Goal: Information Seeking & Learning: Learn about a topic

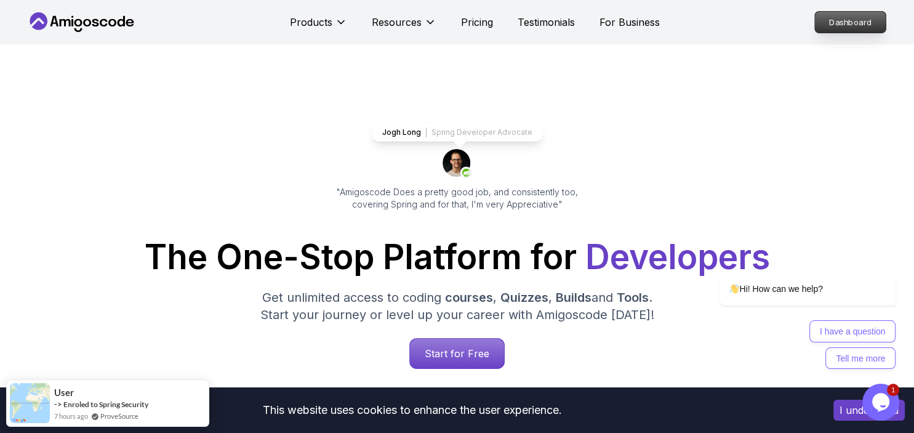
click at [836, 23] on p "Dashboard" at bounding box center [850, 22] width 71 height 21
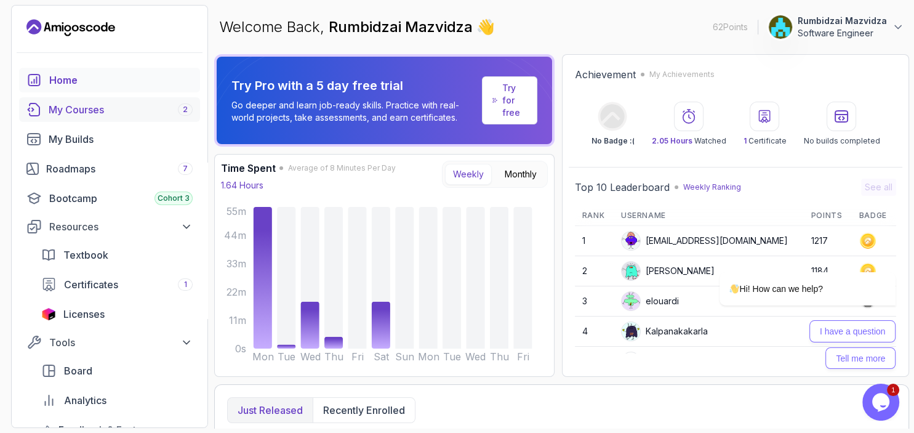
click at [104, 109] on div "My Courses 2" at bounding box center [121, 109] width 144 height 15
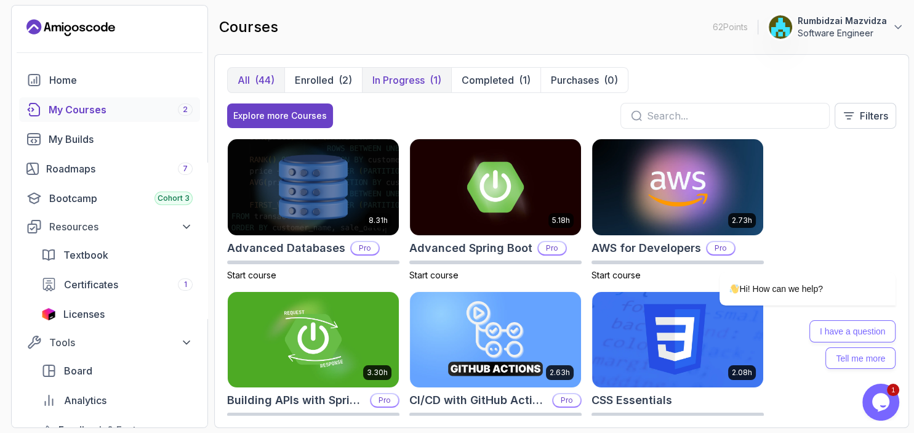
click at [398, 85] on p "In Progress" at bounding box center [398, 80] width 52 height 15
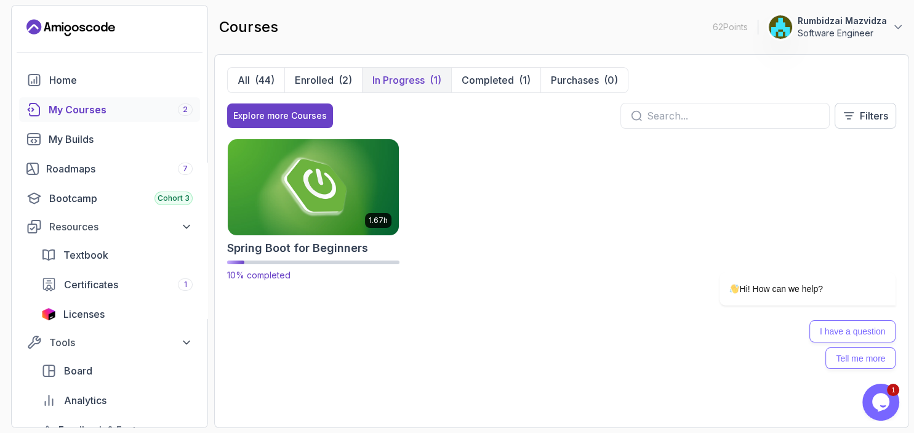
click at [352, 182] on img at bounding box center [313, 187] width 180 height 100
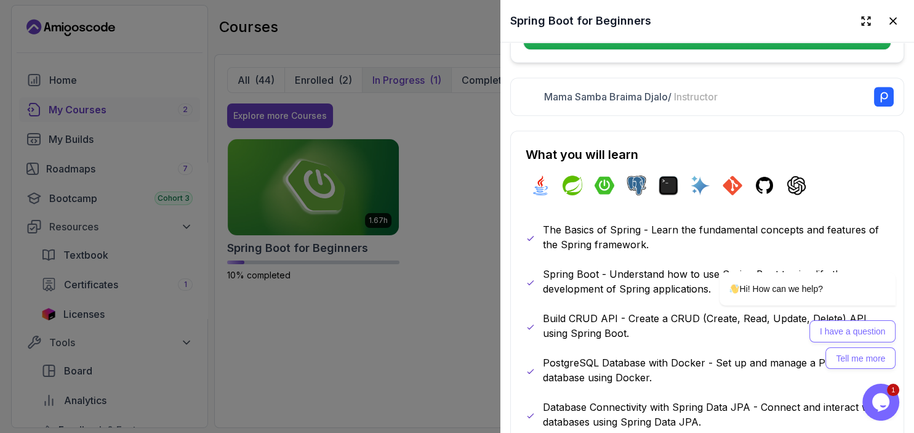
scroll to position [496, 0]
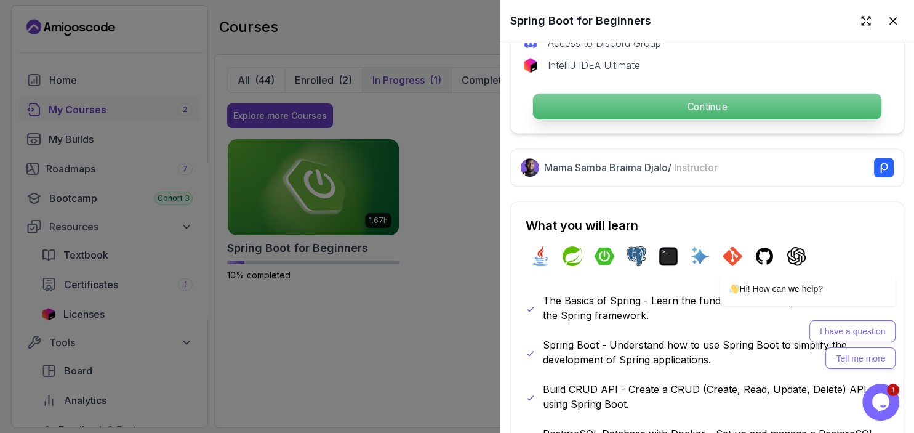
click at [610, 118] on p "Continue" at bounding box center [707, 107] width 348 height 26
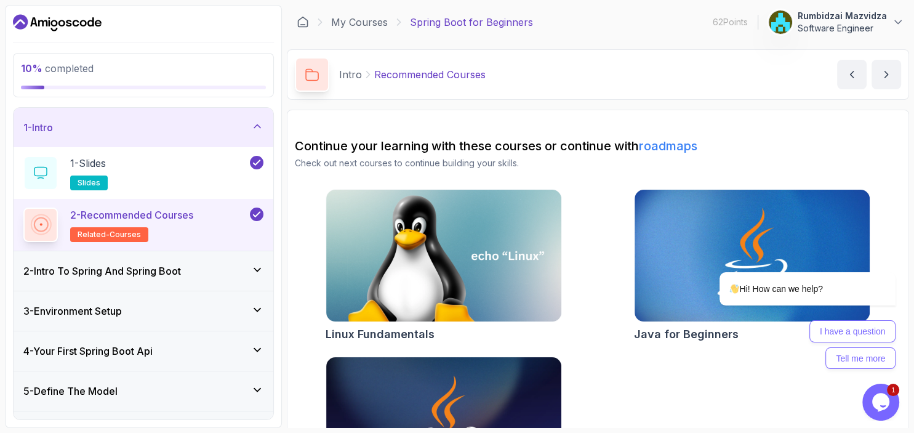
click at [447, 75] on p "Recommended Courses" at bounding box center [429, 74] width 111 height 15
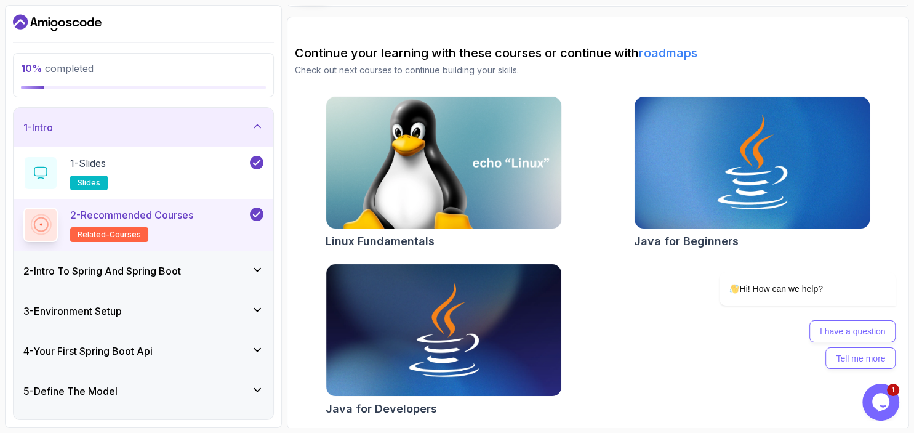
scroll to position [94, 0]
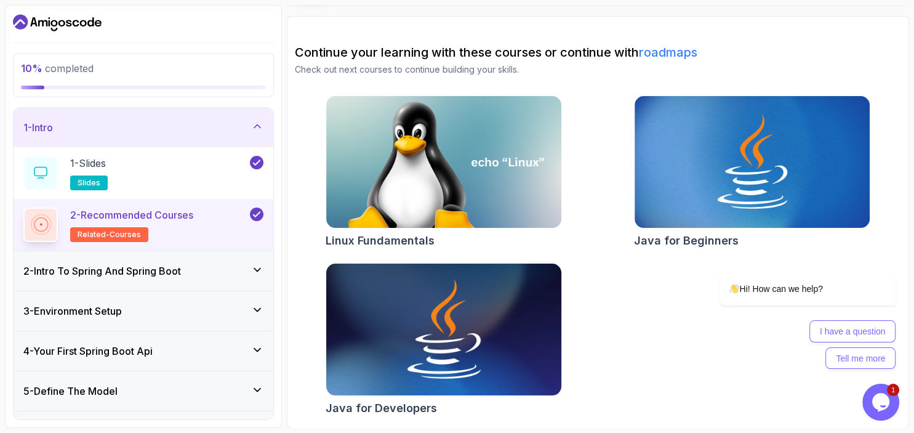
click at [432, 331] on img at bounding box center [444, 329] width 247 height 139
click at [677, 197] on img at bounding box center [752, 162] width 247 height 139
click at [145, 237] on h2 "2 - Recommended Courses related-courses" at bounding box center [131, 224] width 123 height 34
click at [199, 271] on div "2 - Intro To Spring And Spring Boot" at bounding box center [143, 271] width 240 height 15
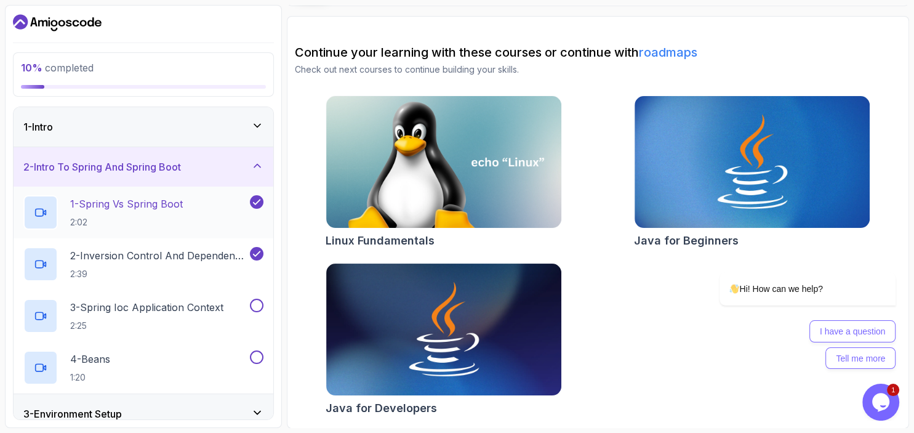
scroll to position [71, 0]
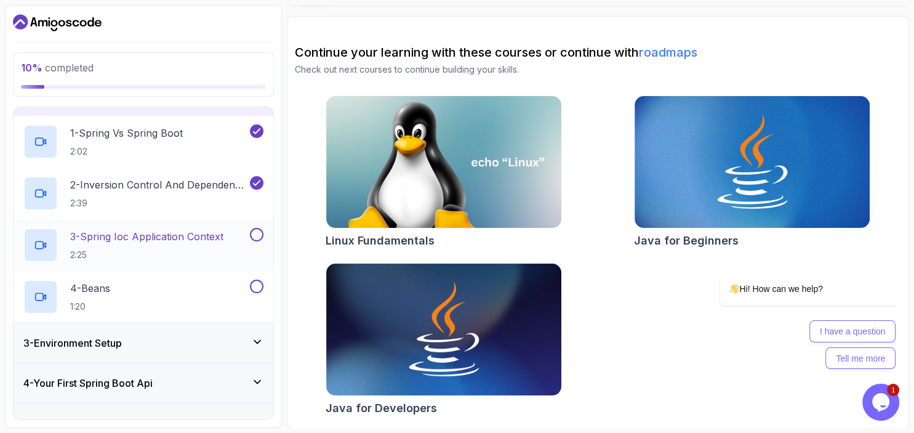
click at [259, 235] on button at bounding box center [257, 235] width 14 height 14
click at [259, 288] on button at bounding box center [257, 287] width 14 height 14
click at [258, 343] on icon at bounding box center [257, 341] width 6 height 3
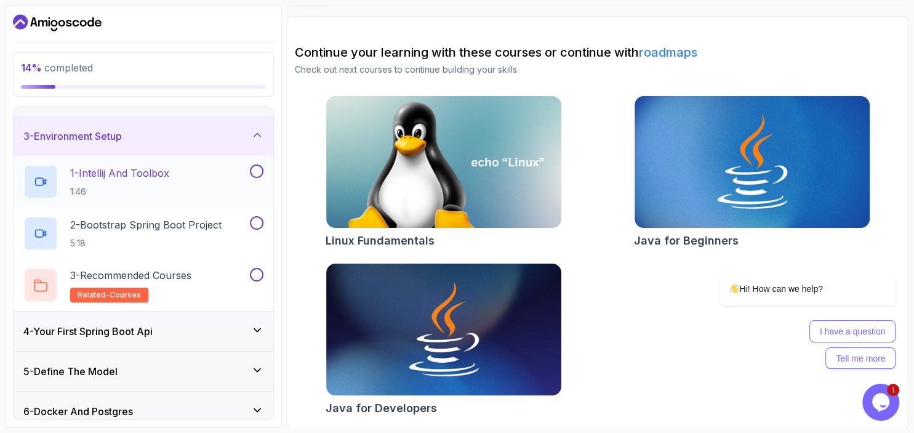
click at [174, 185] on div "1 - Intellij And Toolbox 1:46" at bounding box center [135, 181] width 224 height 34
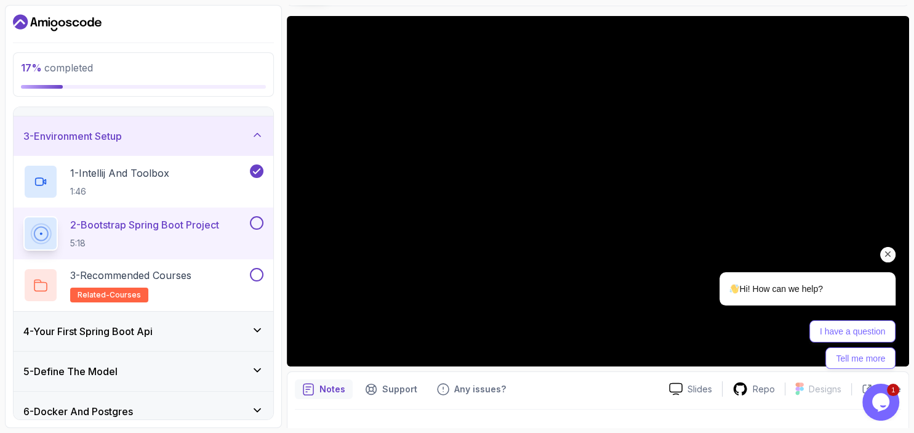
click at [713, 182] on div "Hi! How can we help? I have a question Tell me more" at bounding box center [791, 267] width 222 height 216
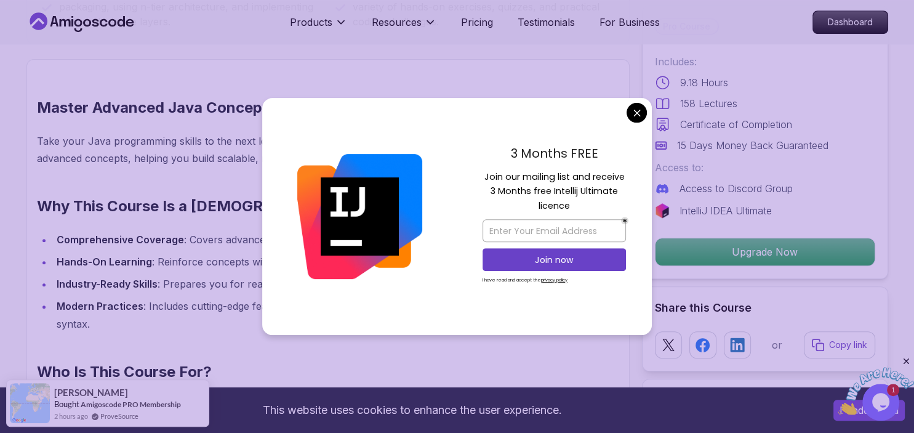
scroll to position [845, 0]
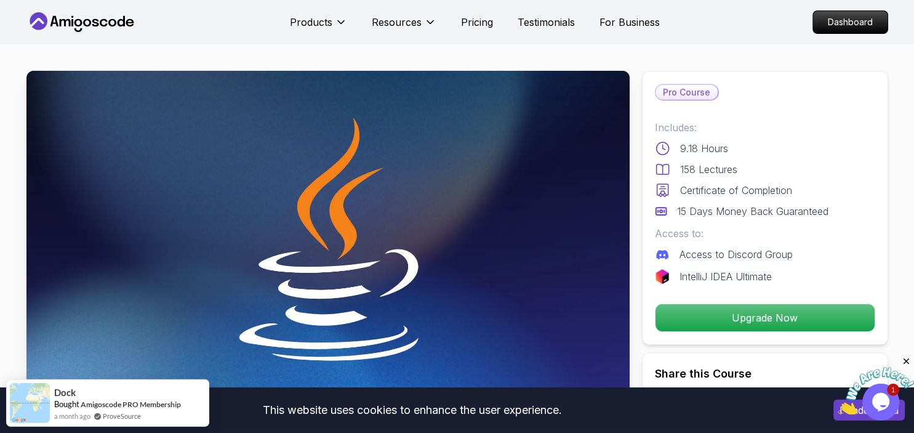
scroll to position [0, 0]
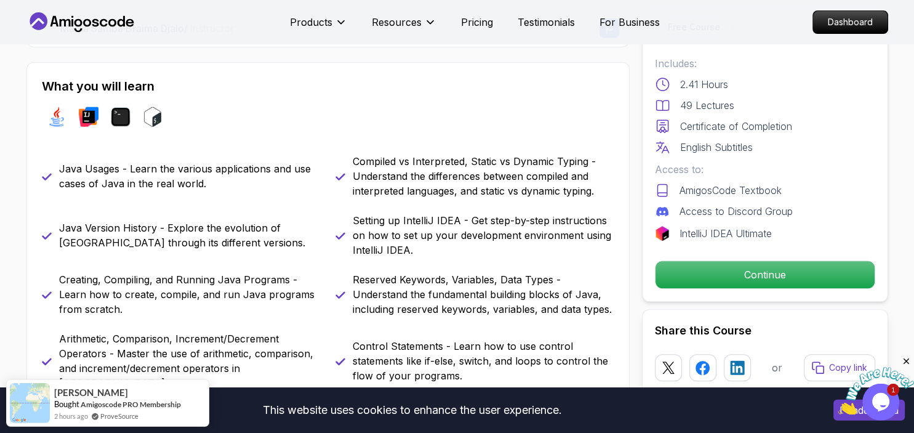
scroll to position [520, 0]
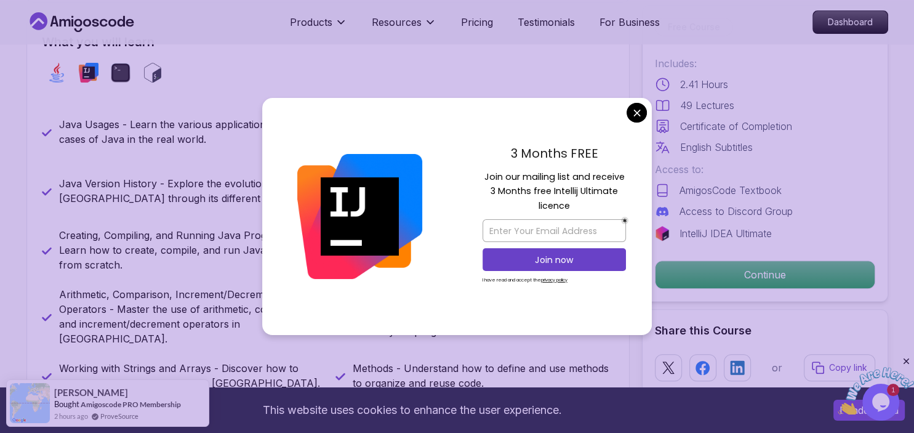
click at [629, 118] on div "3 Months FREE Join our mailing list and receive 3 Months free Intellij Ultimate…" at bounding box center [554, 217] width 195 height 238
